Goal: Task Accomplishment & Management: Manage account settings

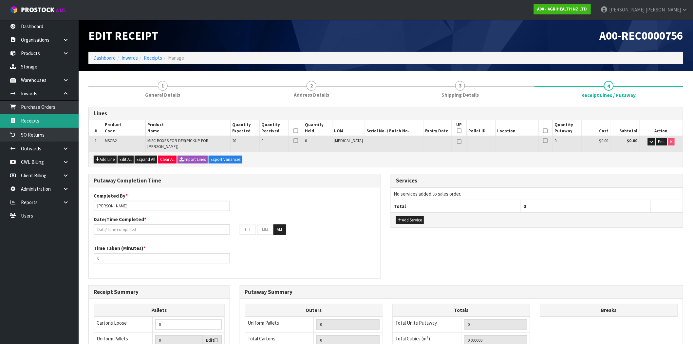
click at [35, 117] on link "Receipts" at bounding box center [39, 120] width 79 height 13
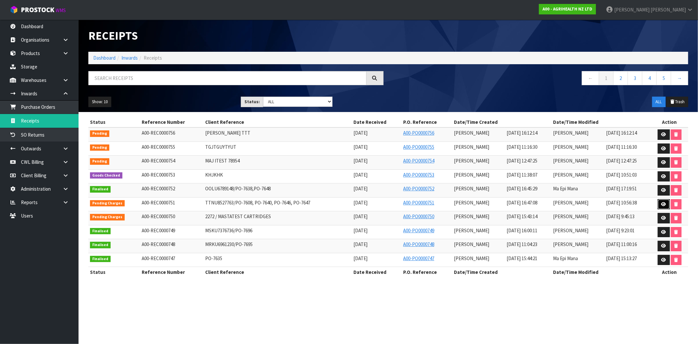
click at [663, 203] on icon at bounding box center [663, 204] width 5 height 4
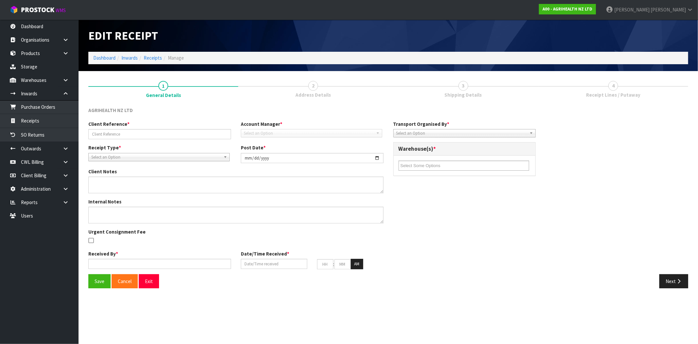
type input "TTNU8527763/PO-7608, PO-7640, PO-7646, PO-7647"
type input "[DATE]"
type input "[PERSON_NAME]"
type input "[DATE]"
type input "04"
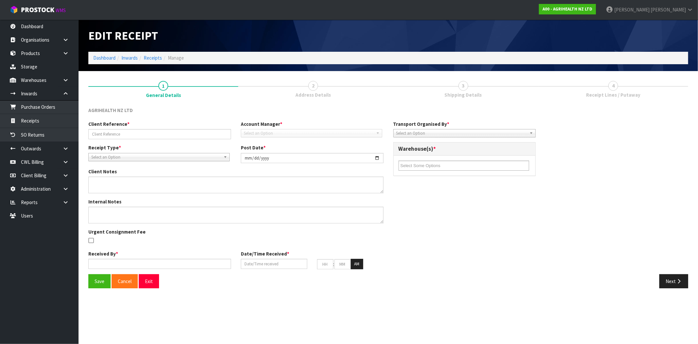
type input "47"
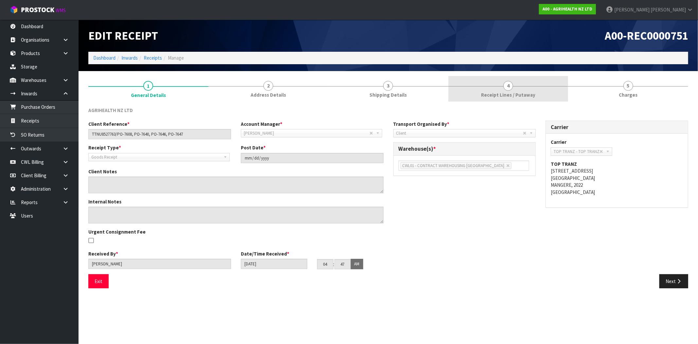
click at [527, 89] on link "4 Receipt Lines / Putaway" at bounding box center [508, 89] width 120 height 26
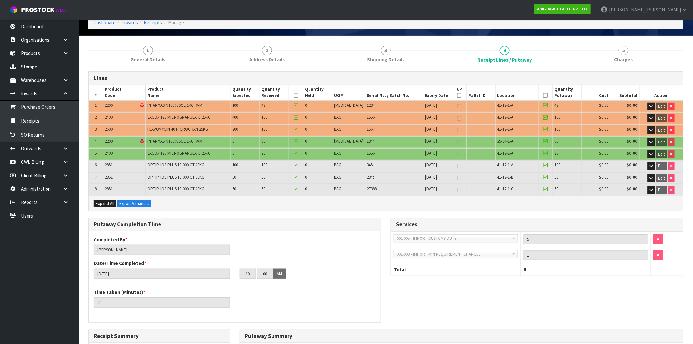
scroll to position [109, 0]
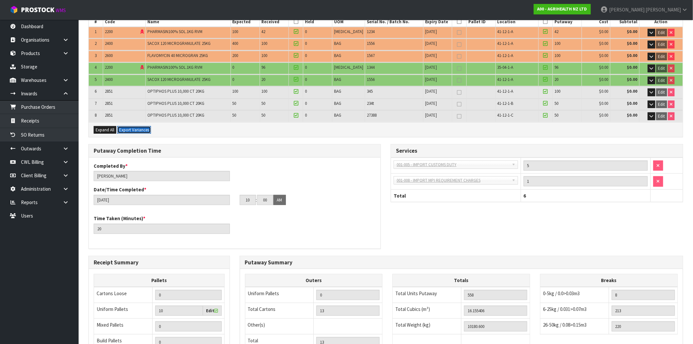
click at [135, 129] on button "Export Variances" at bounding box center [134, 130] width 34 height 8
